Goal: Task Accomplishment & Management: Manage account settings

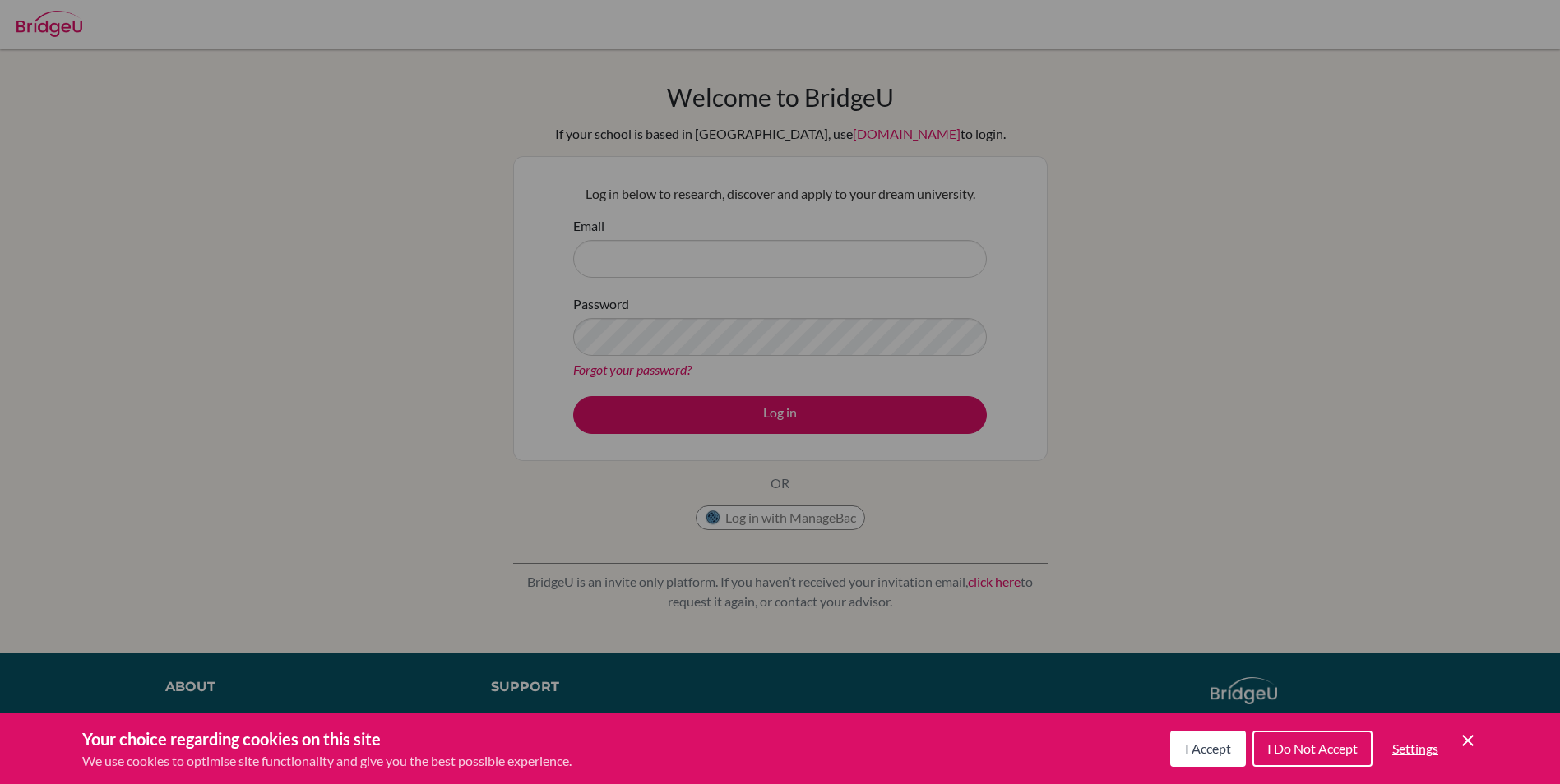
click at [645, 259] on div "Cookie Preferences" at bounding box center [780, 392] width 1560 height 784
click at [1222, 756] on button "I Accept" at bounding box center [1208, 748] width 76 height 36
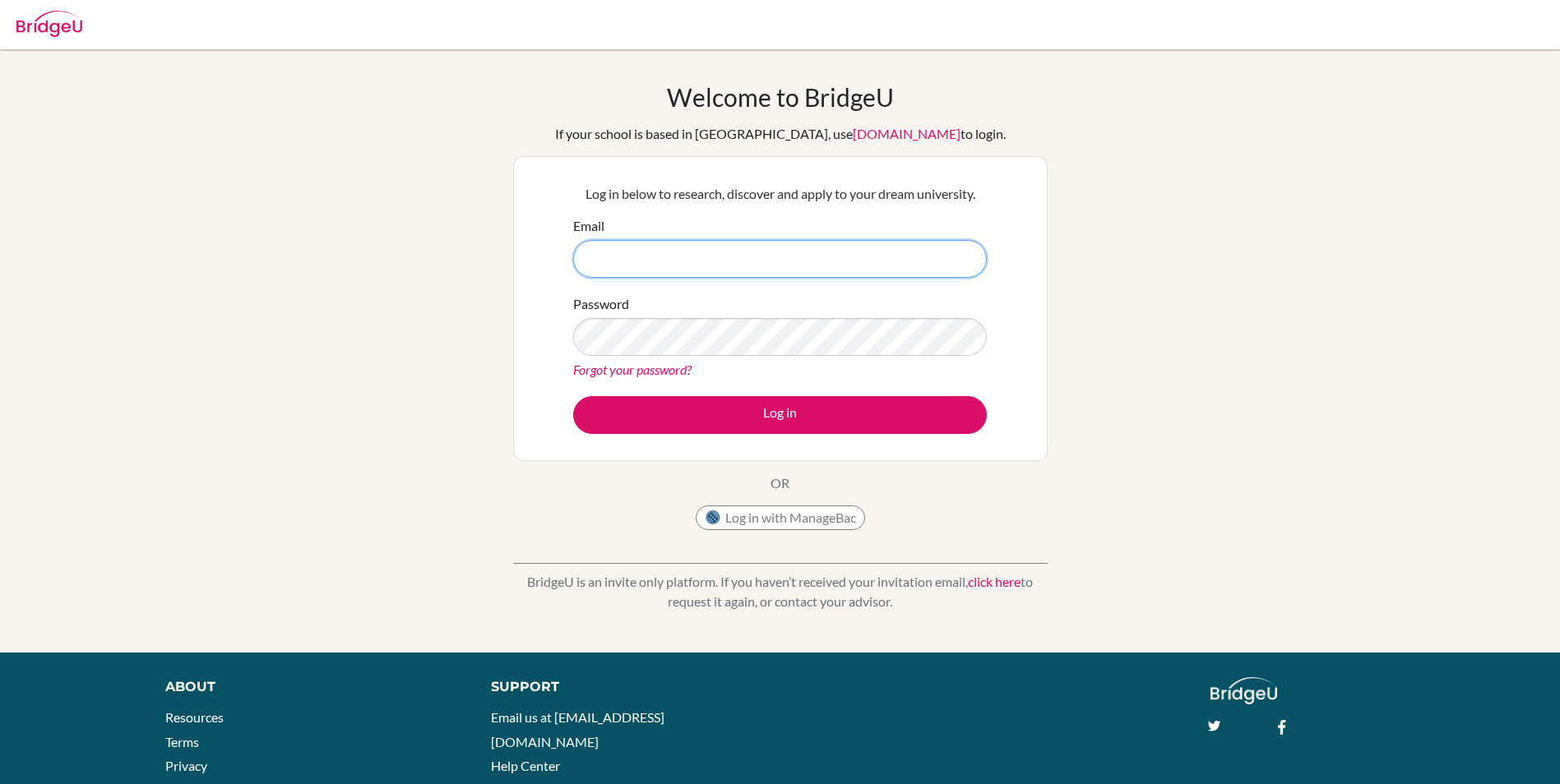
click at [610, 255] on input "Email" at bounding box center [780, 259] width 414 height 38
type input "khush6550@vivekhighschool.onmicrosoft.com"
click at [603, 370] on link "Forgot your password?" at bounding box center [632, 369] width 119 height 16
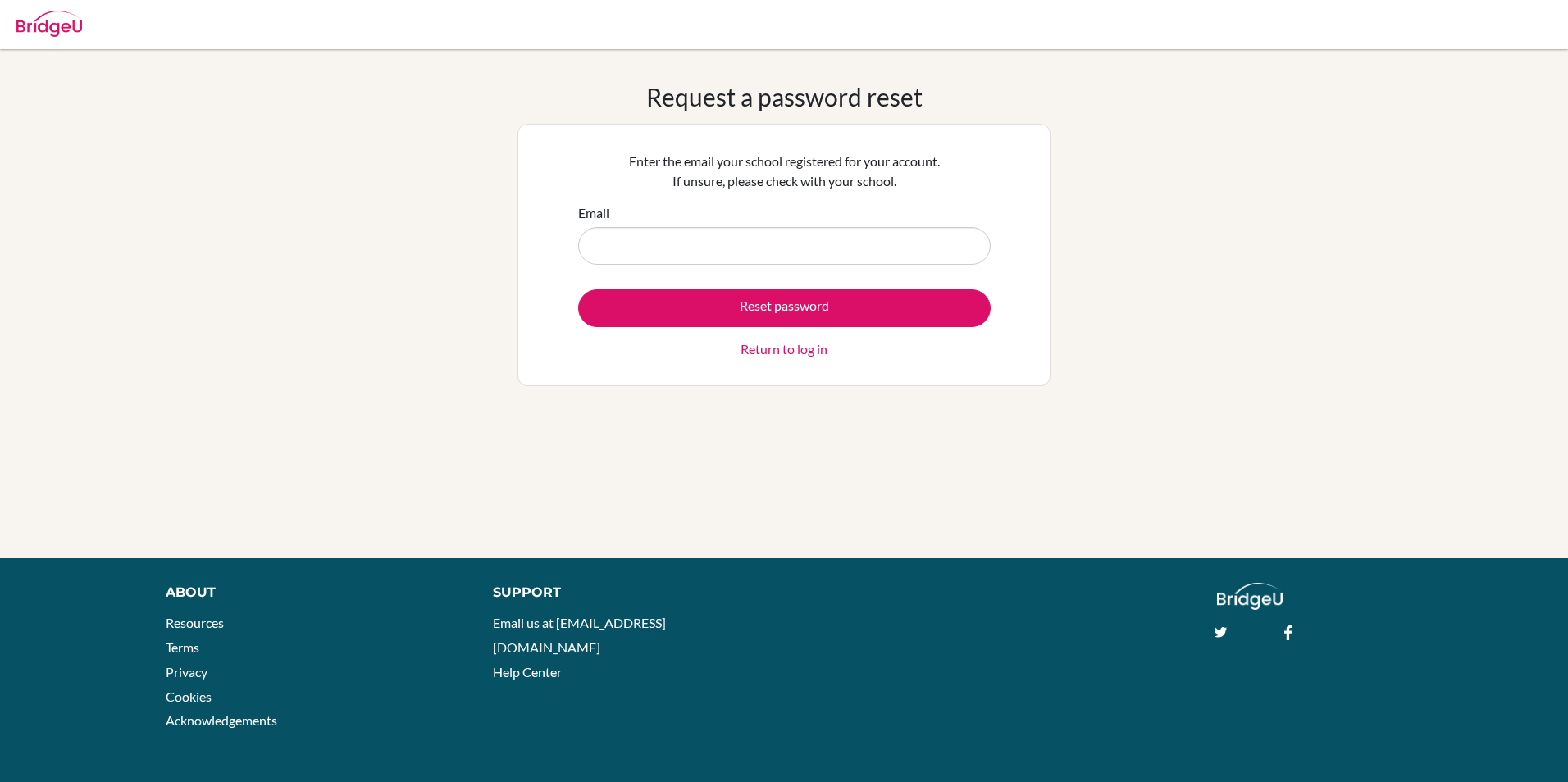
click at [735, 247] on input "Email" at bounding box center [784, 245] width 413 height 38
type input "[EMAIL_ADDRESS][DOMAIN_NAME]"
click at [698, 266] on form "Email khush6550@vivekhighschool.onmicrosoft.com Reset password Return to log in" at bounding box center [784, 281] width 413 height 156
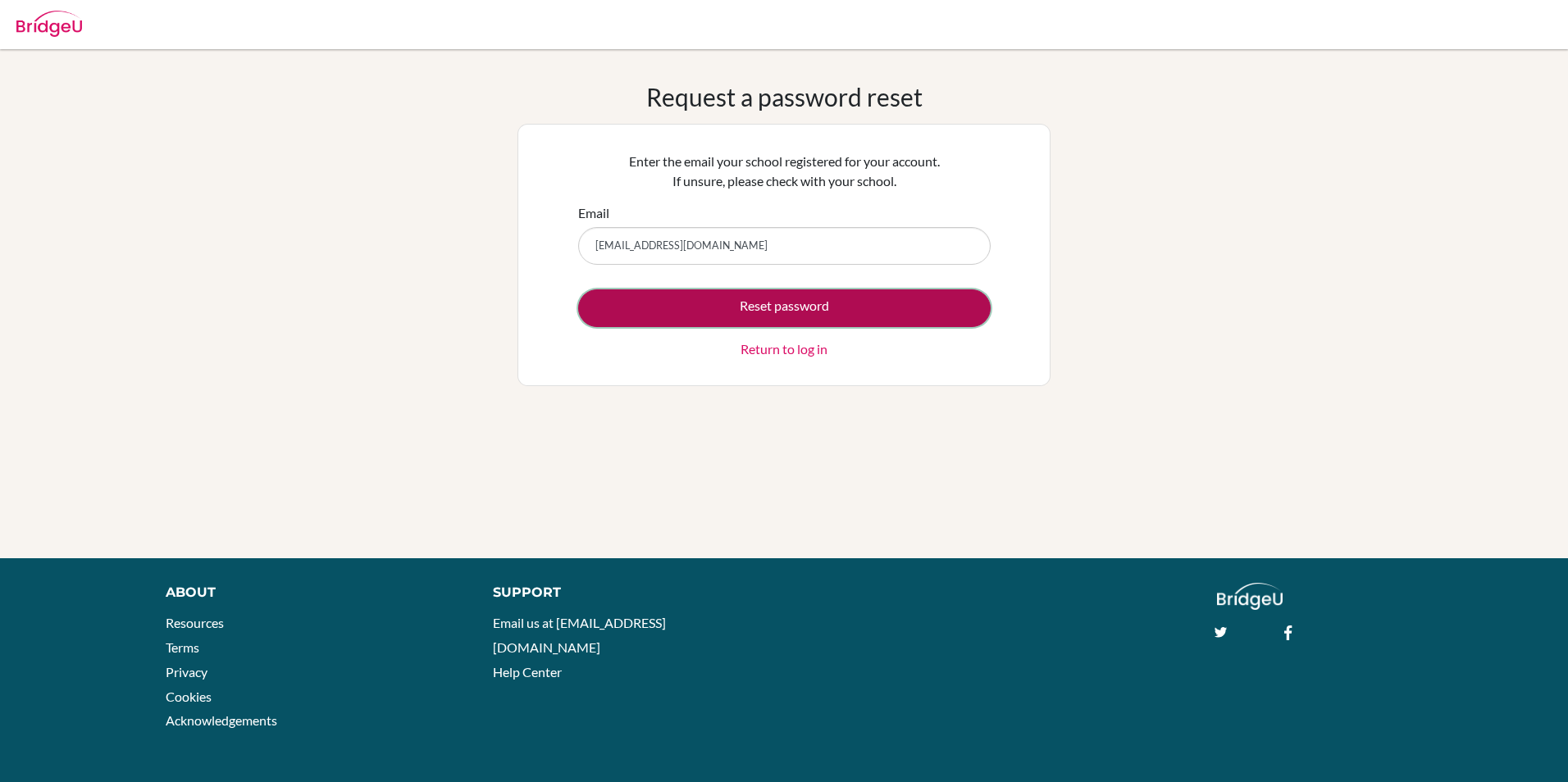
click at [680, 300] on button "Reset password" at bounding box center [784, 308] width 413 height 38
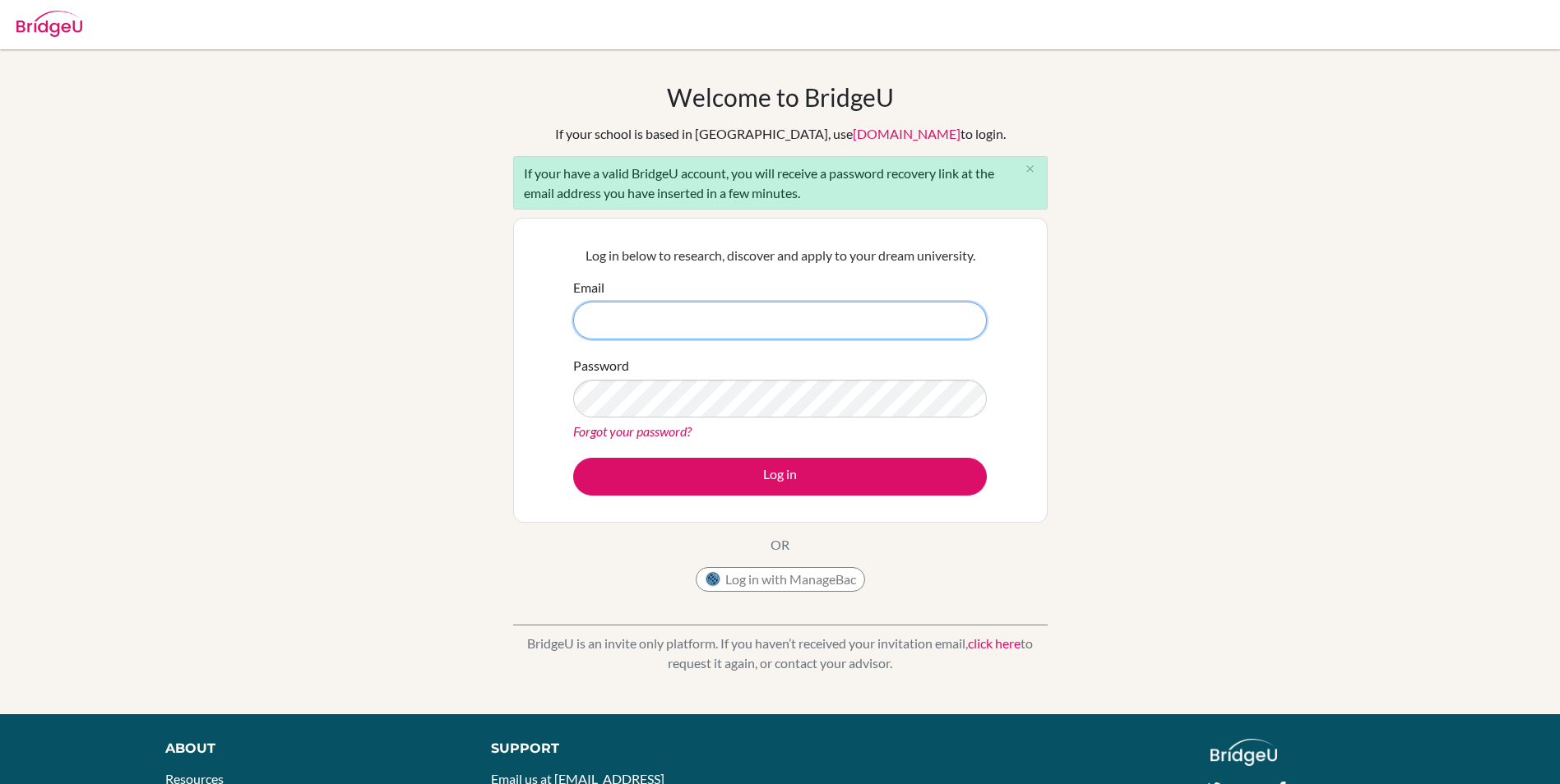
click at [631, 313] on input "Email" at bounding box center [780, 320] width 414 height 38
type input "[EMAIL_ADDRESS][DOMAIN_NAME]"
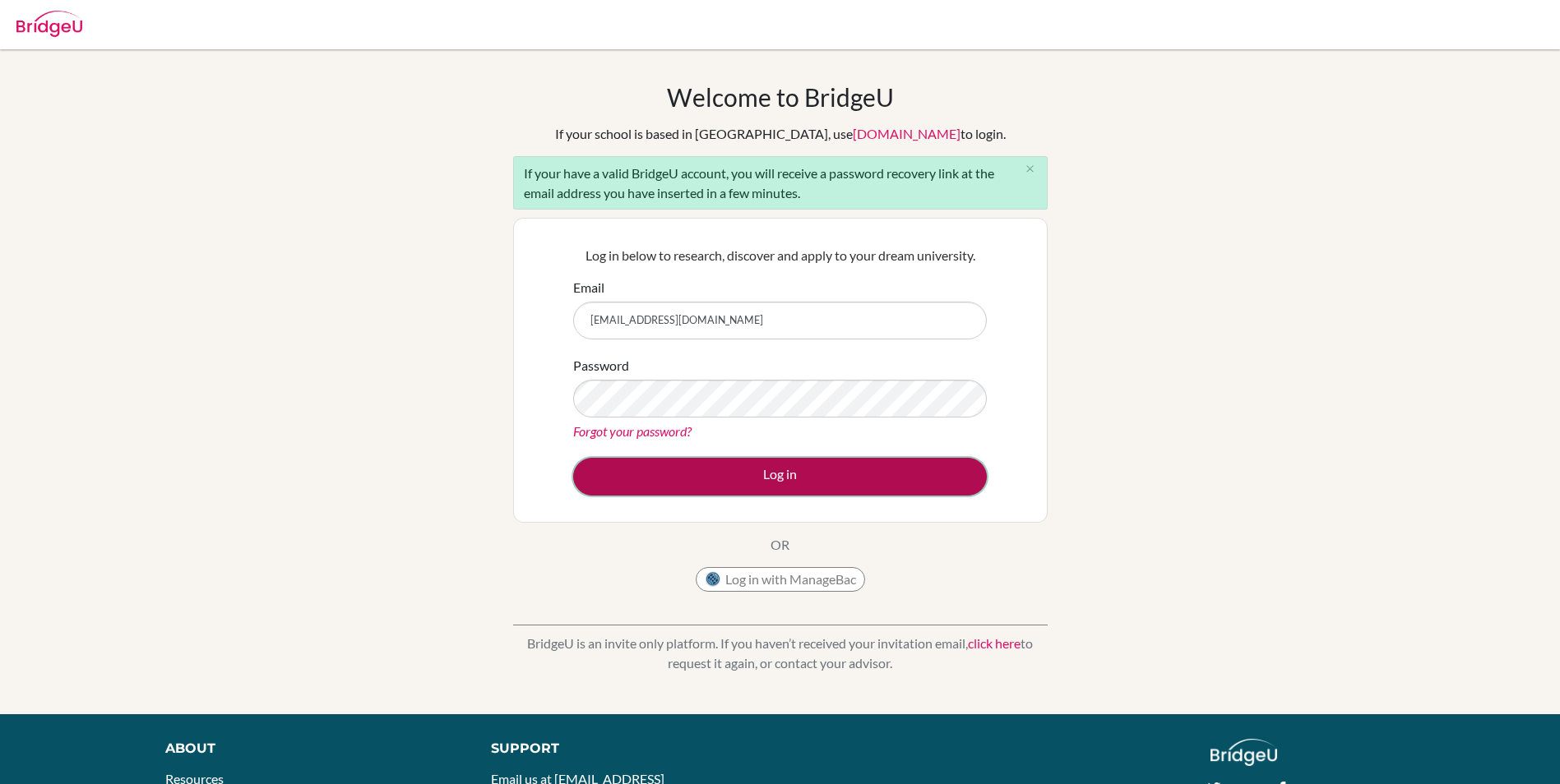
click at [913, 470] on button "Log in" at bounding box center [780, 476] width 414 height 38
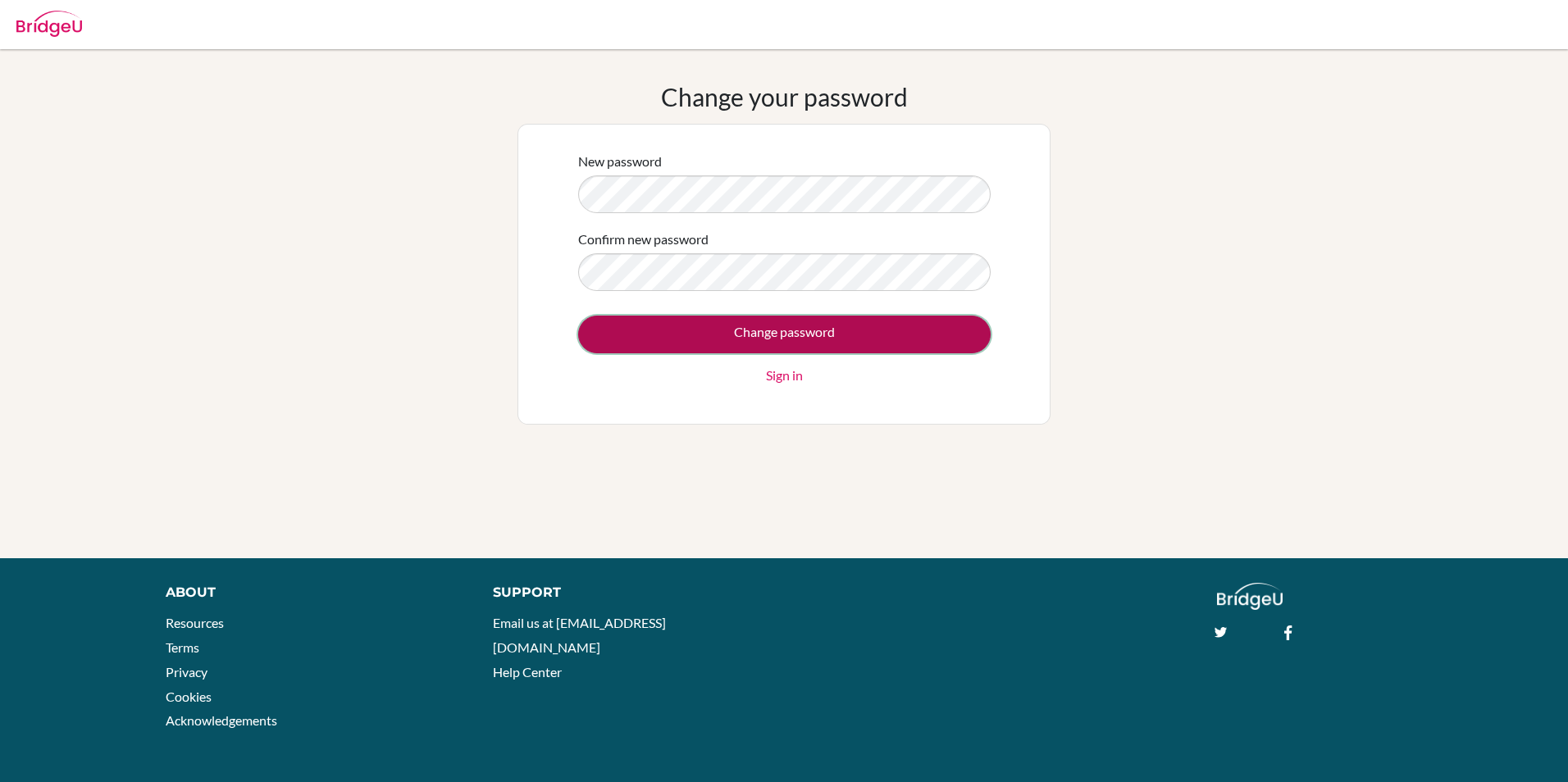
click at [917, 341] on input "Change password" at bounding box center [784, 334] width 413 height 38
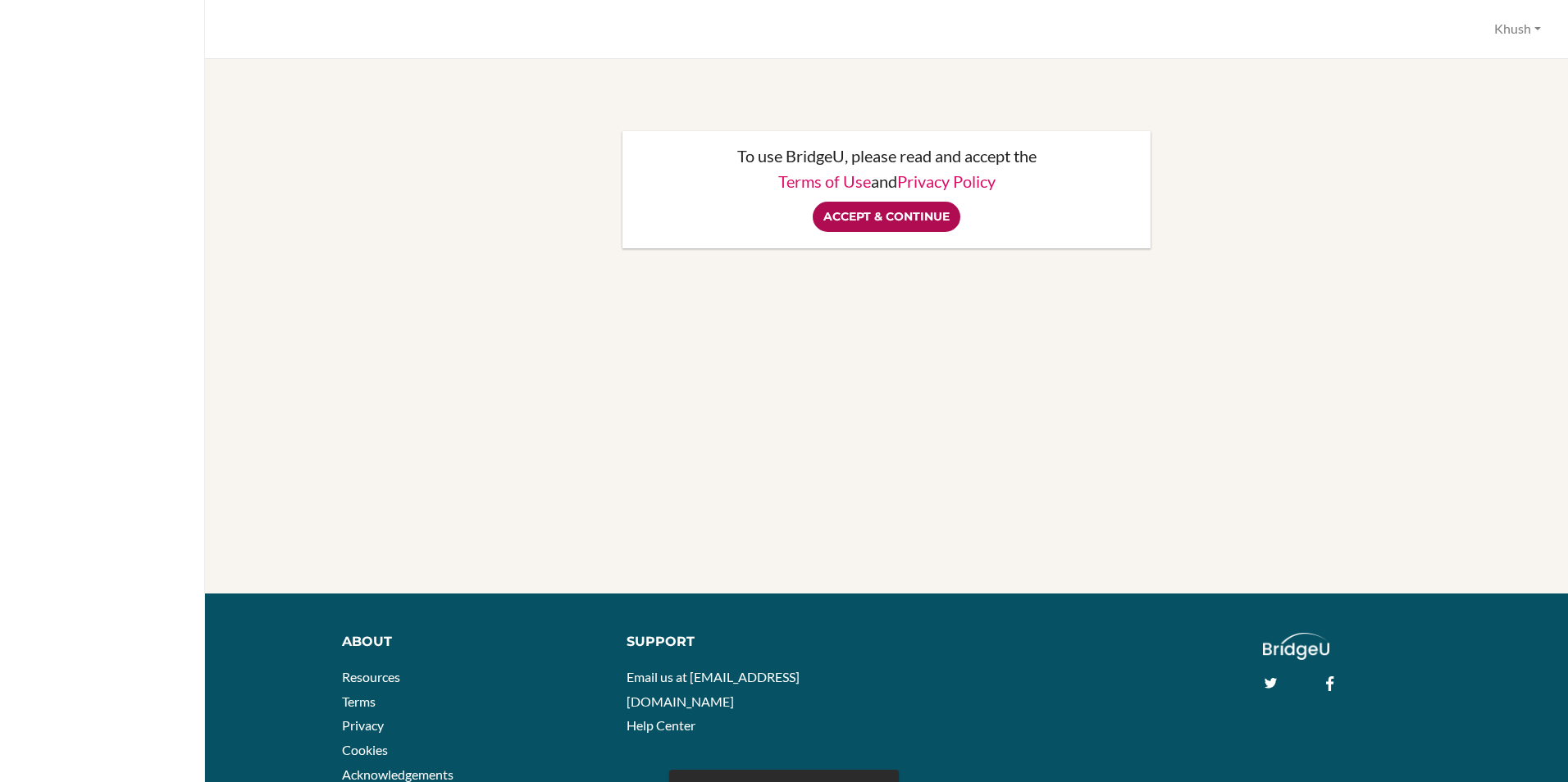
click at [906, 216] on input "Accept & Continue" at bounding box center [886, 217] width 148 height 30
